Goal: Information Seeking & Learning: Understand process/instructions

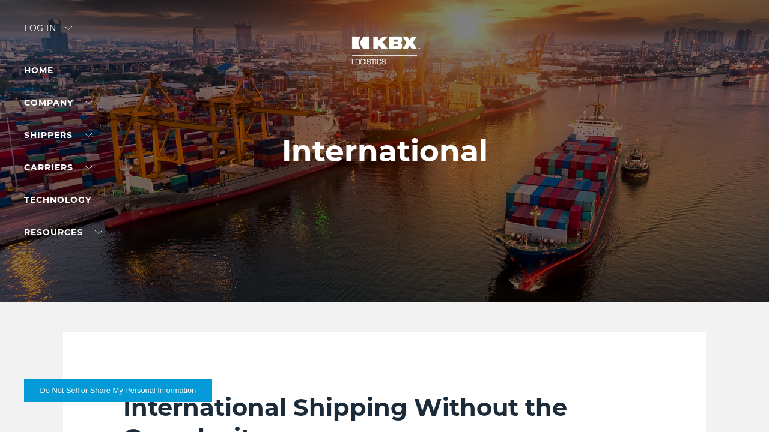
scroll to position [1859, 0]
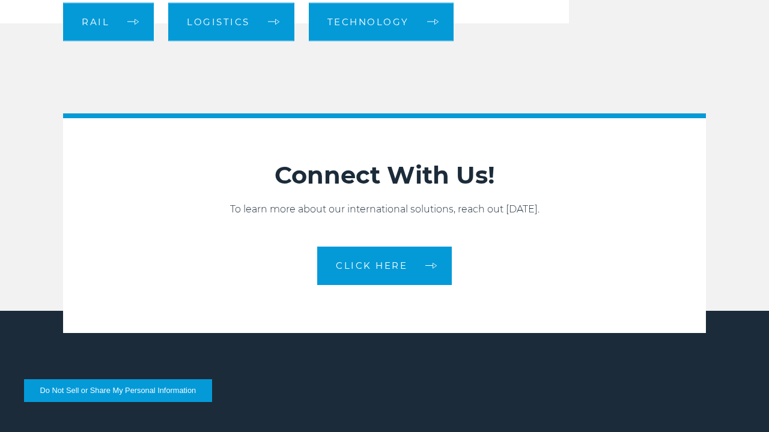
scroll to position [1755, 0]
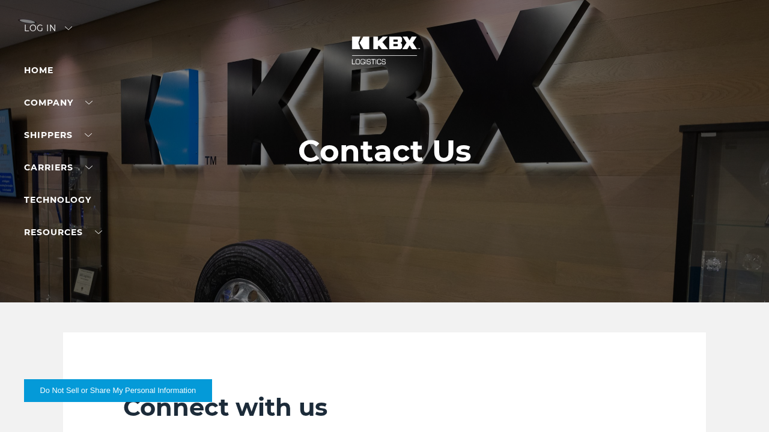
scroll to position [1192, 0]
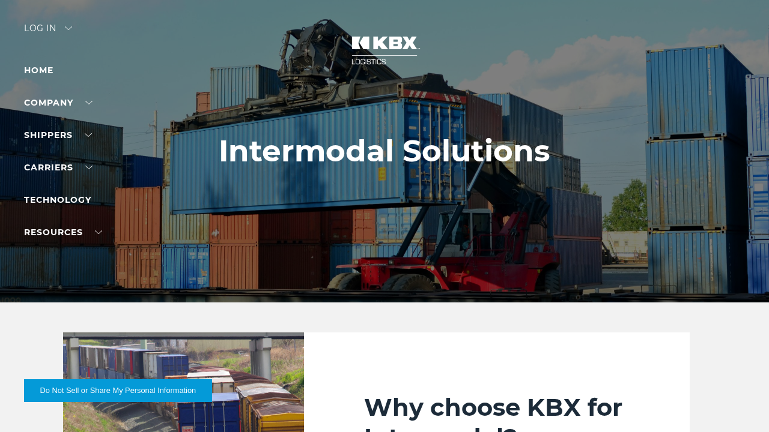
scroll to position [2981, 0]
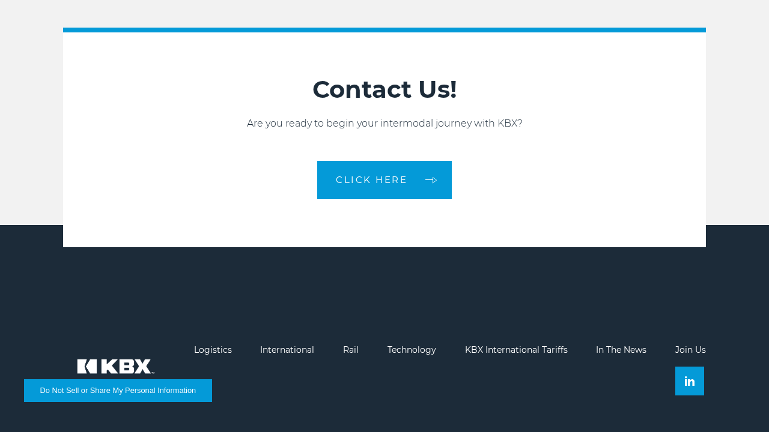
scroll to position [2955, 0]
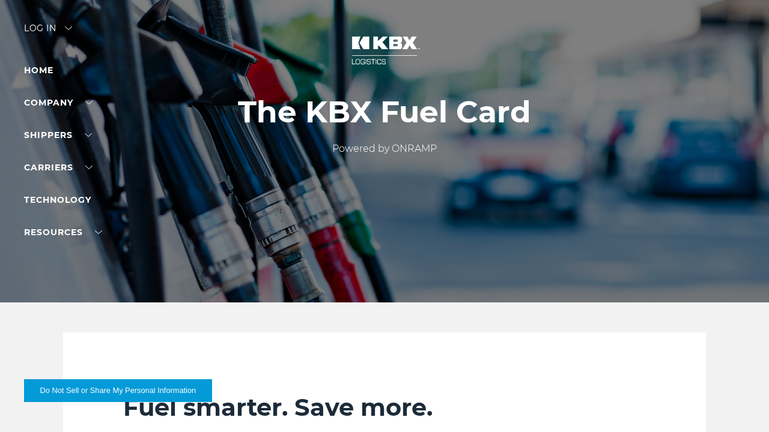
scroll to position [1580, 0]
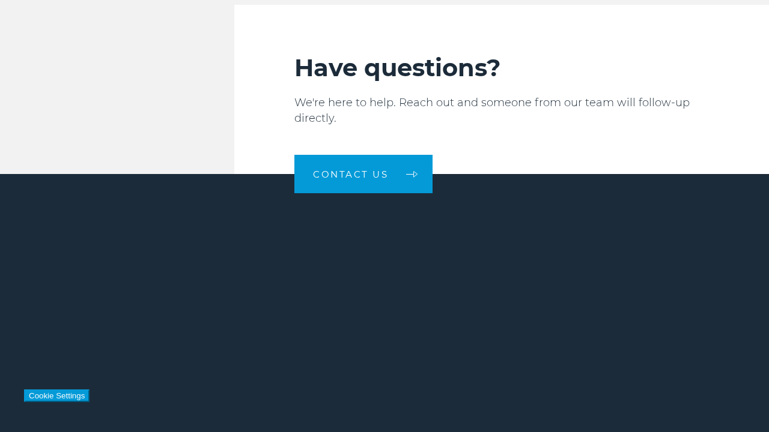
scroll to position [1580, 0]
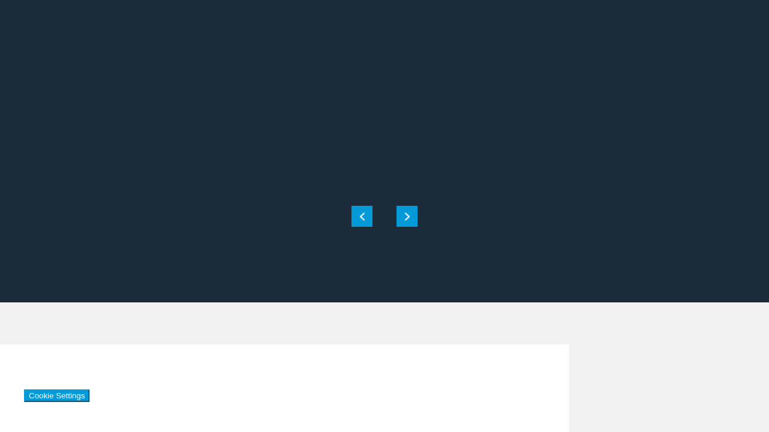
scroll to position [1986, 0]
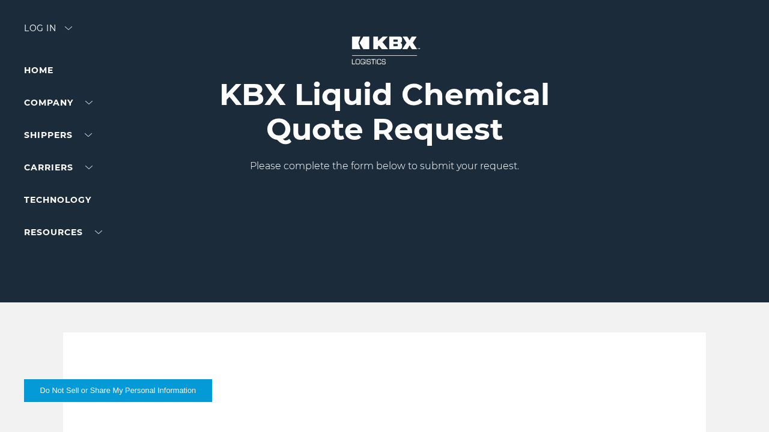
scroll to position [288, 0]
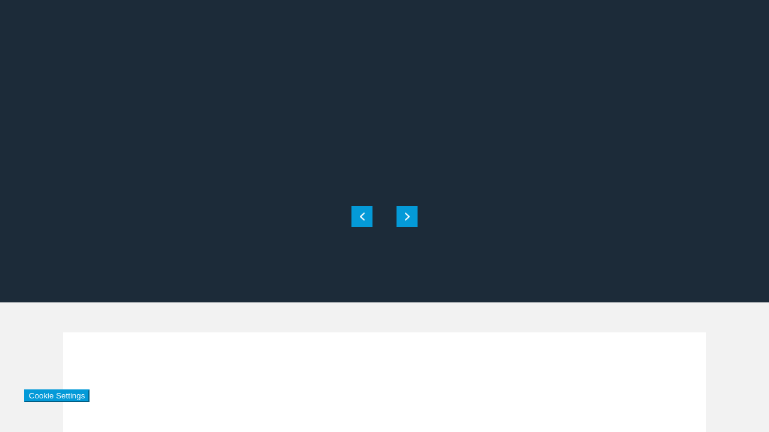
scroll to position [288, 0]
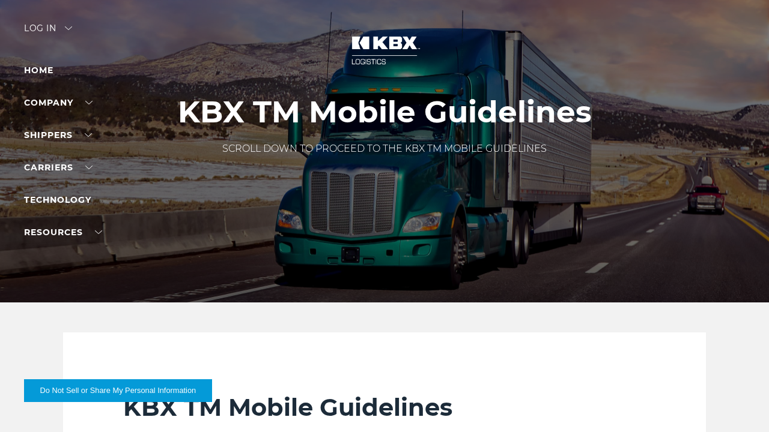
scroll to position [1082, 0]
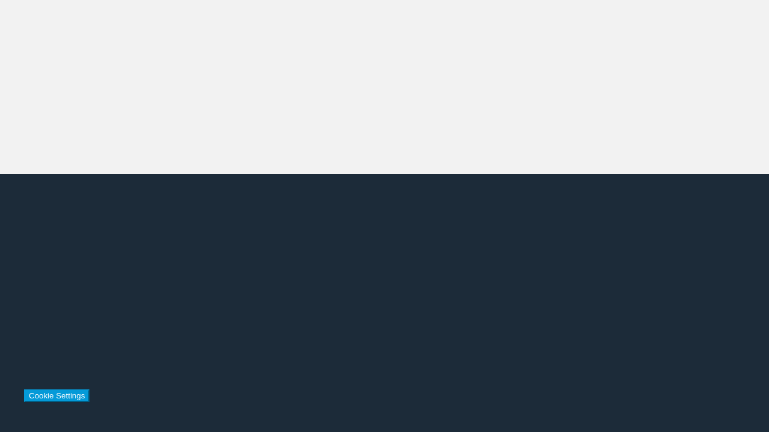
scroll to position [1082, 0]
